Goal: Transaction & Acquisition: Purchase product/service

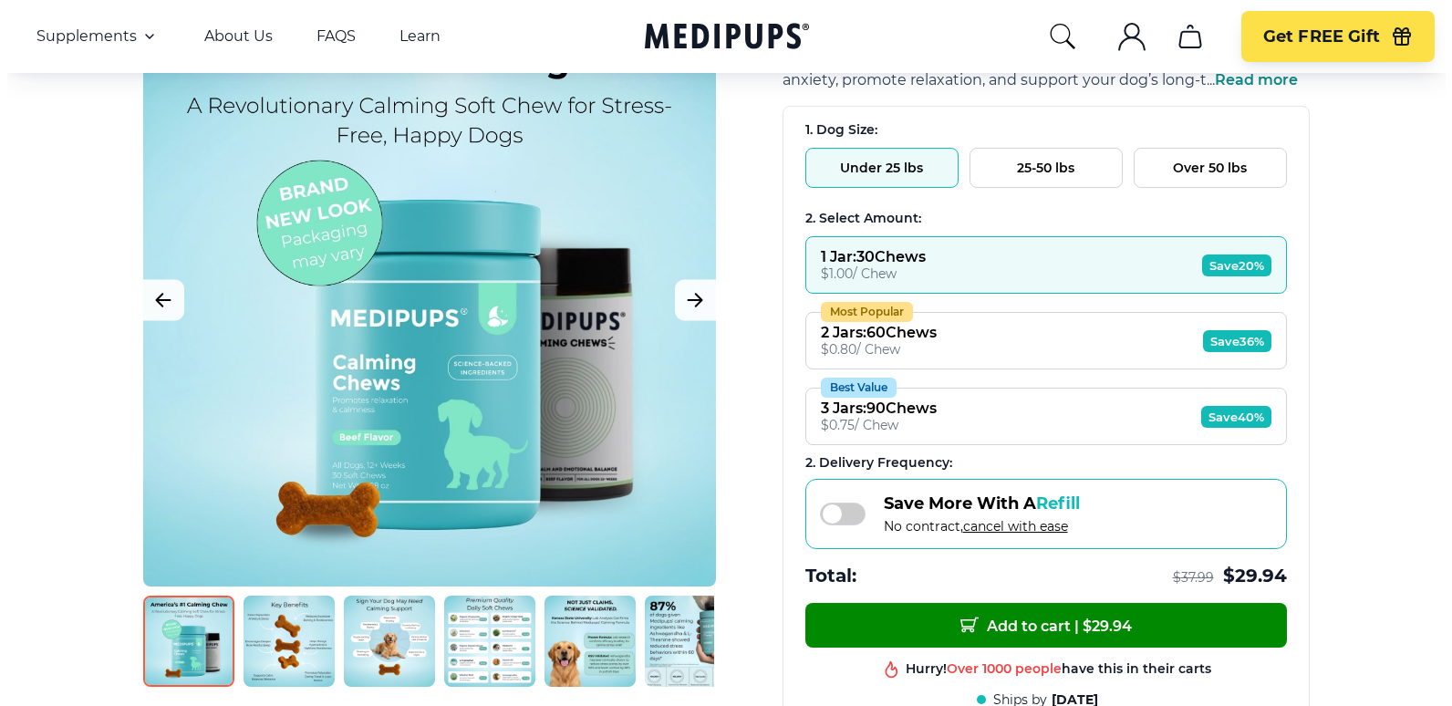
scroll to position [219, 0]
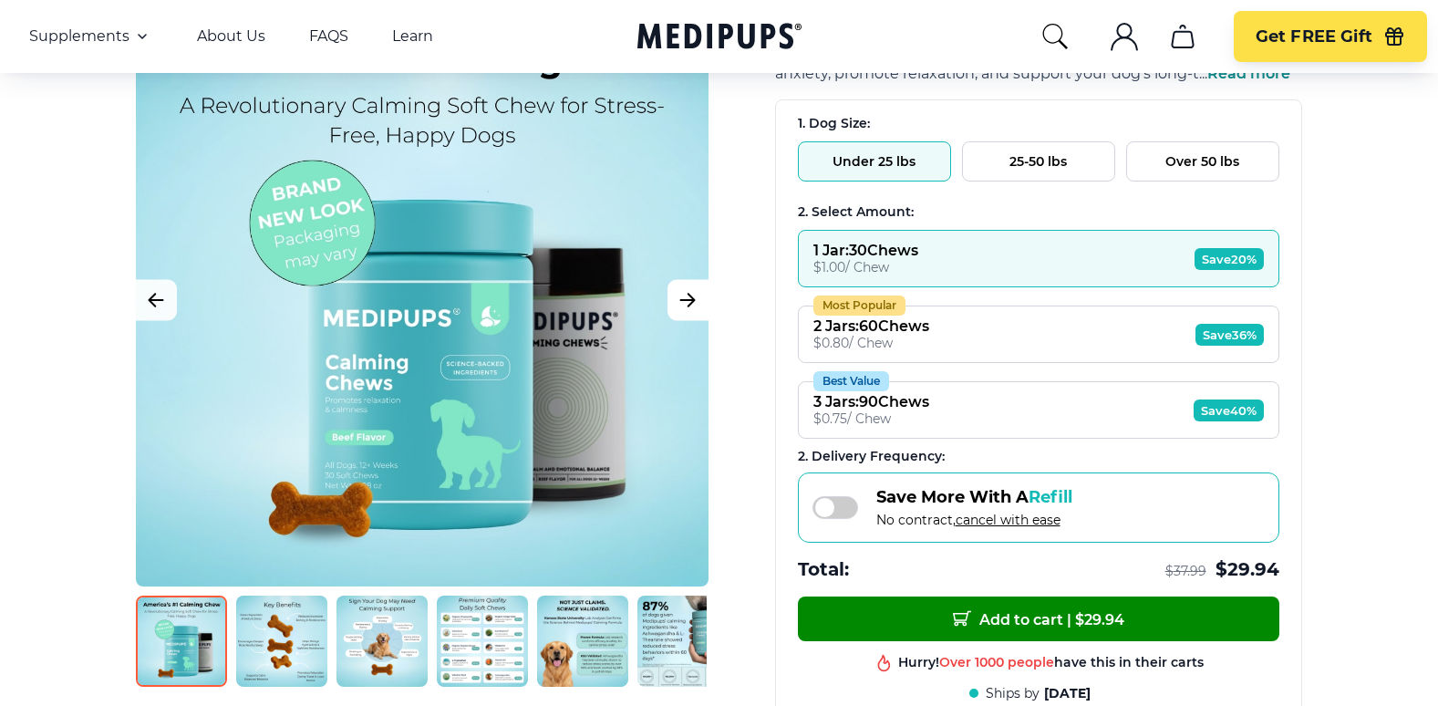
click at [693, 304] on icon "Next Image" at bounding box center [688, 300] width 22 height 23
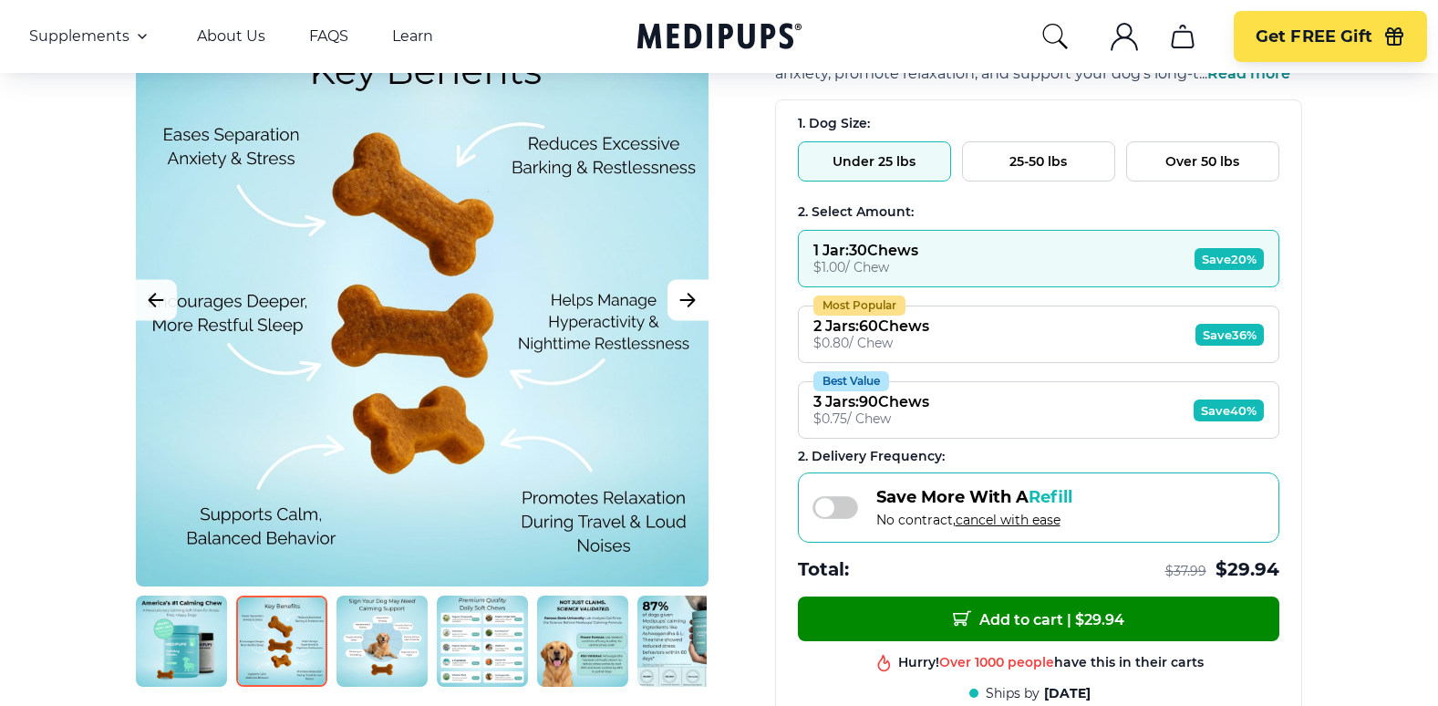
click at [690, 293] on icon "Next Image" at bounding box center [688, 300] width 22 height 23
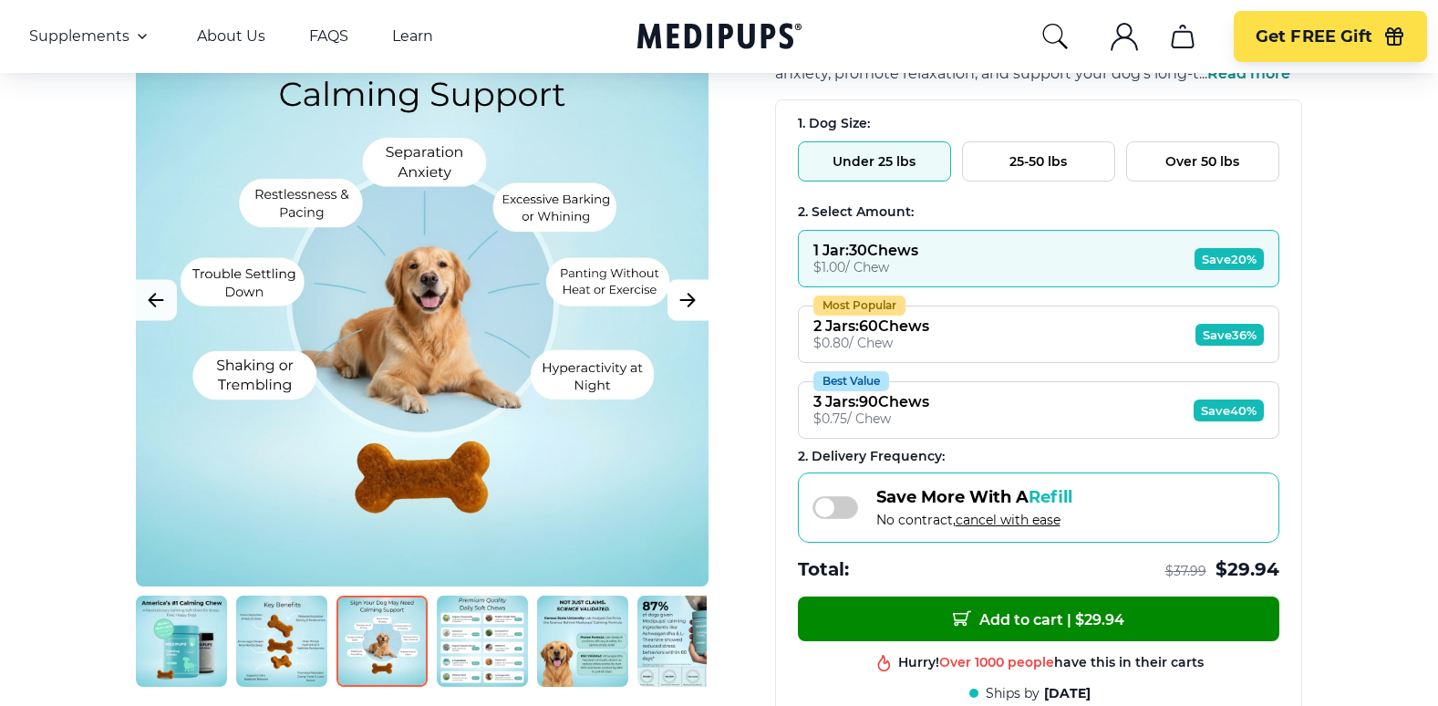
click at [690, 293] on icon "Next Image" at bounding box center [688, 300] width 22 height 23
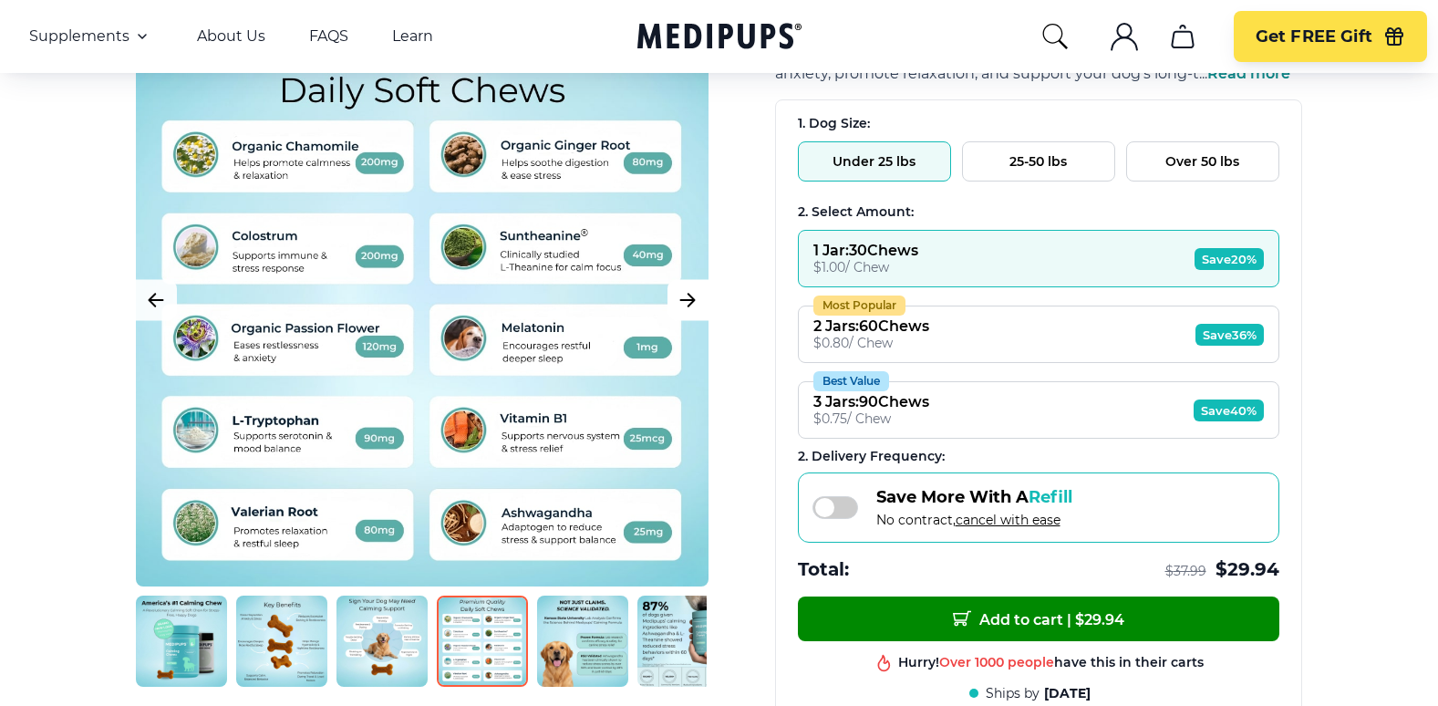
click at [690, 291] on icon "Next Image" at bounding box center [688, 300] width 22 height 23
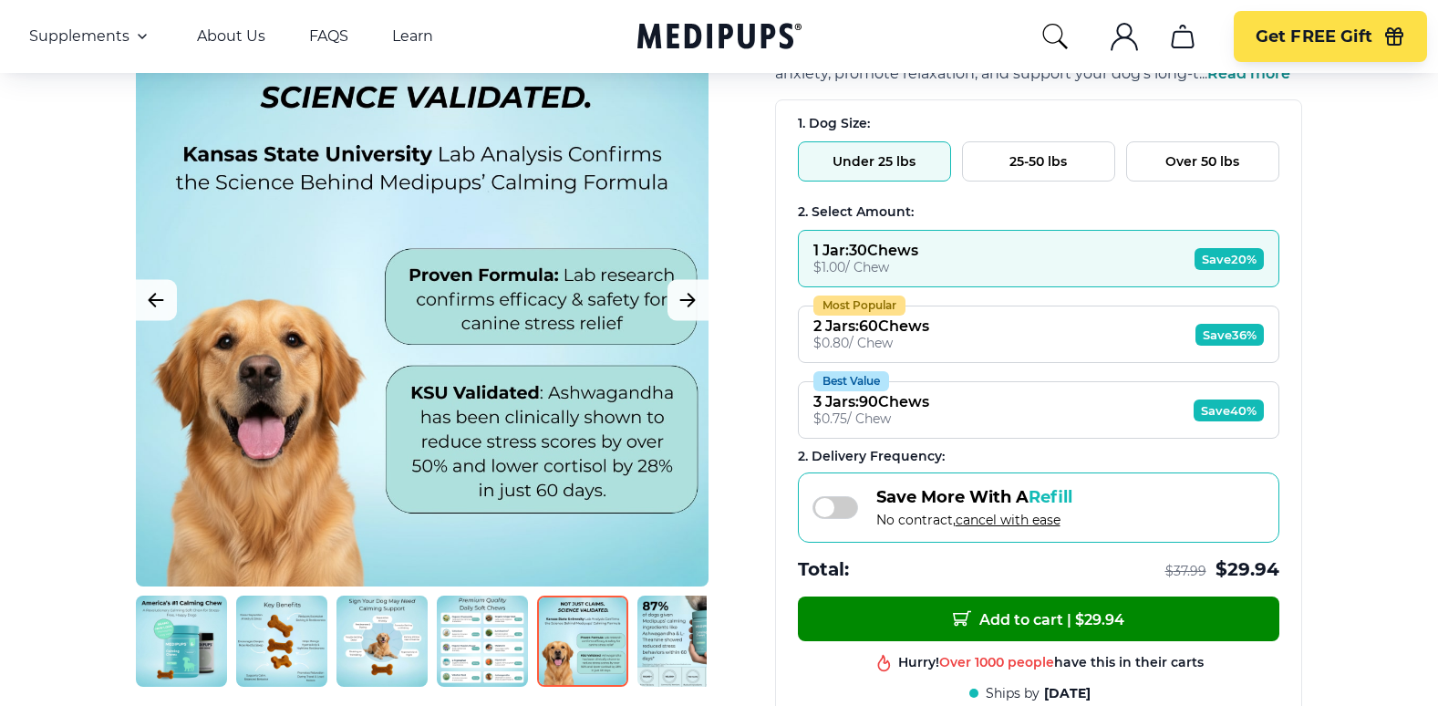
click at [1252, 159] on button "Over 50 lbs" at bounding box center [1202, 161] width 153 height 40
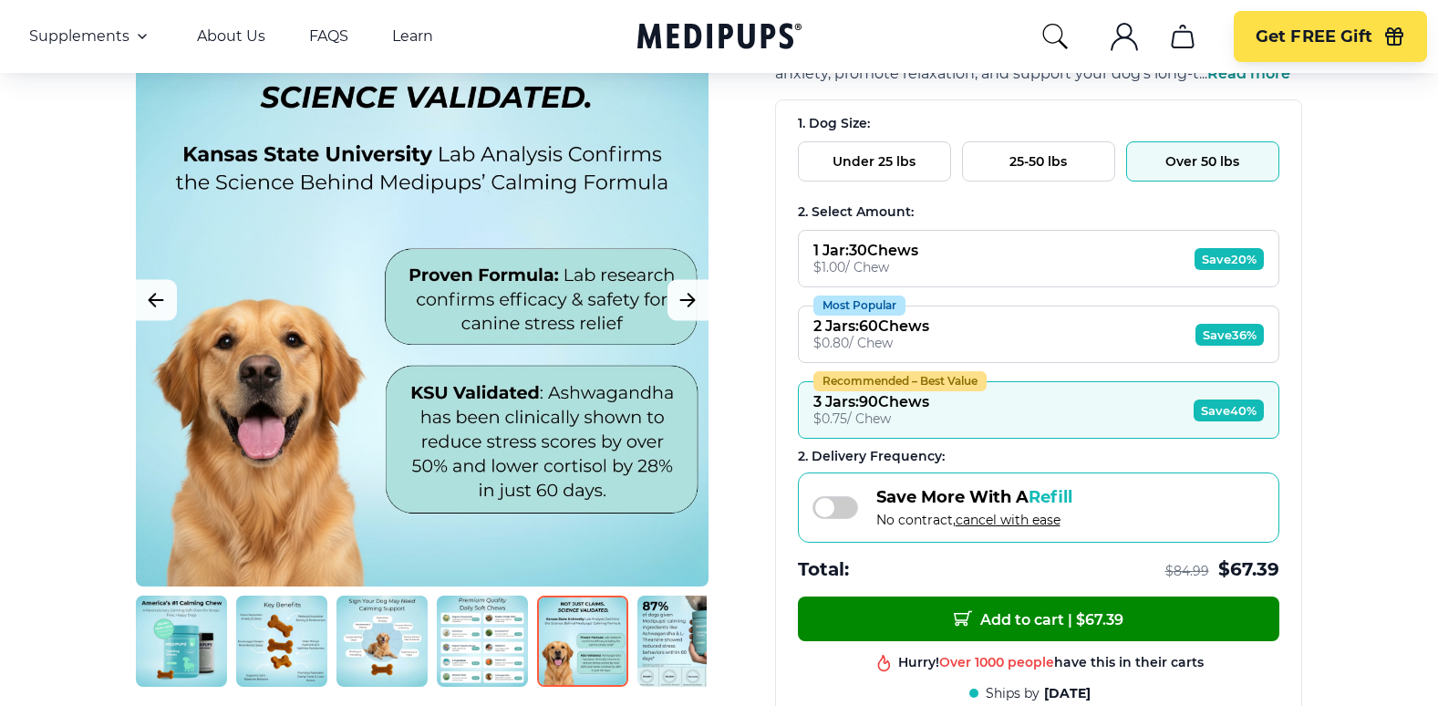
click at [1213, 152] on button "Over 50 lbs" at bounding box center [1202, 161] width 153 height 40
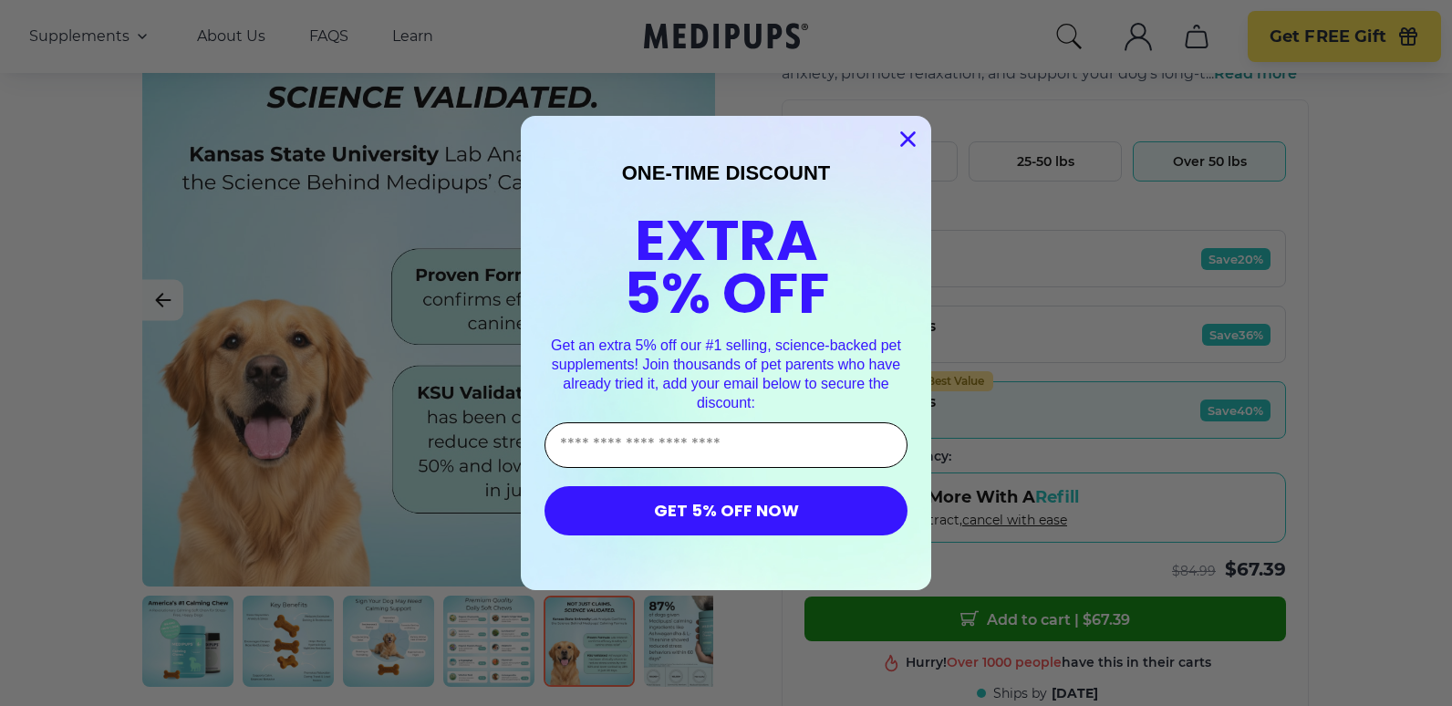
click at [586, 455] on input "Enter Your Email Address" at bounding box center [725, 445] width 363 height 46
type input "**********"
click at [665, 505] on button "GET 5% OFF NOW" at bounding box center [725, 510] width 363 height 49
